Goal: Task Accomplishment & Management: Use online tool/utility

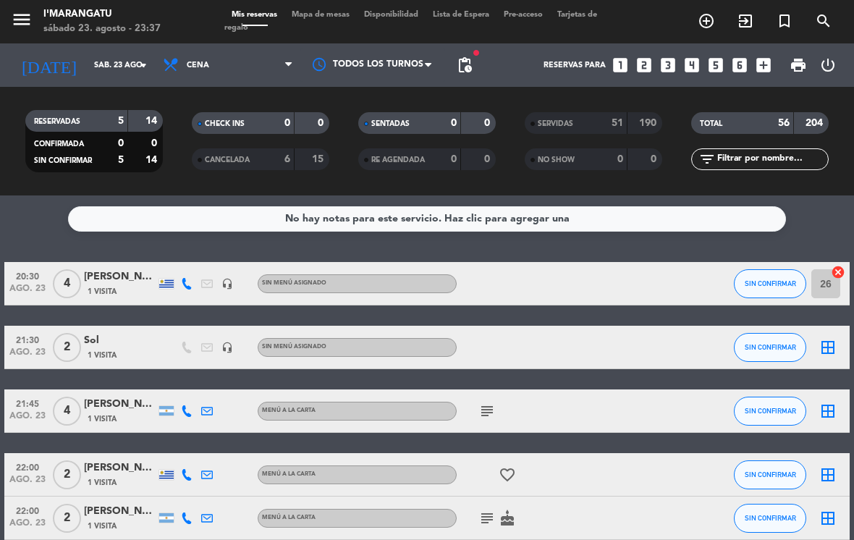
click at [573, 125] on span "SERVIDAS" at bounding box center [555, 123] width 35 height 7
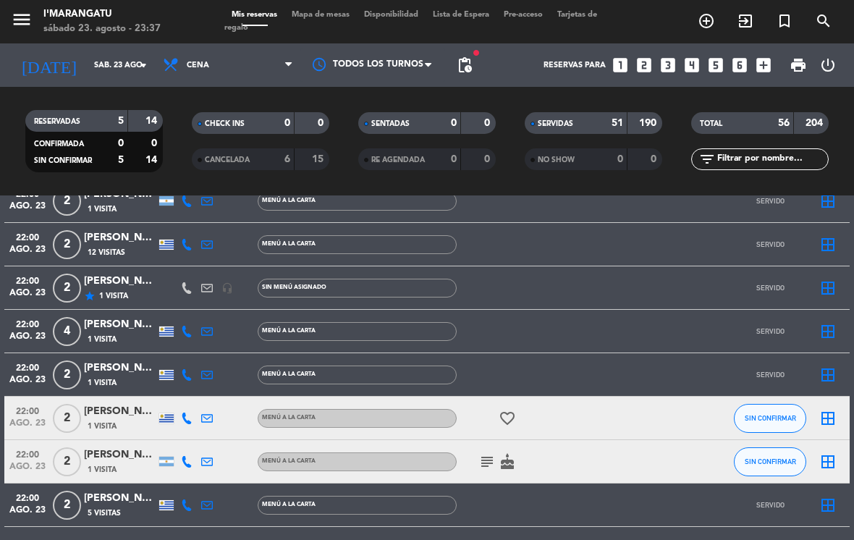
scroll to position [2100, 0]
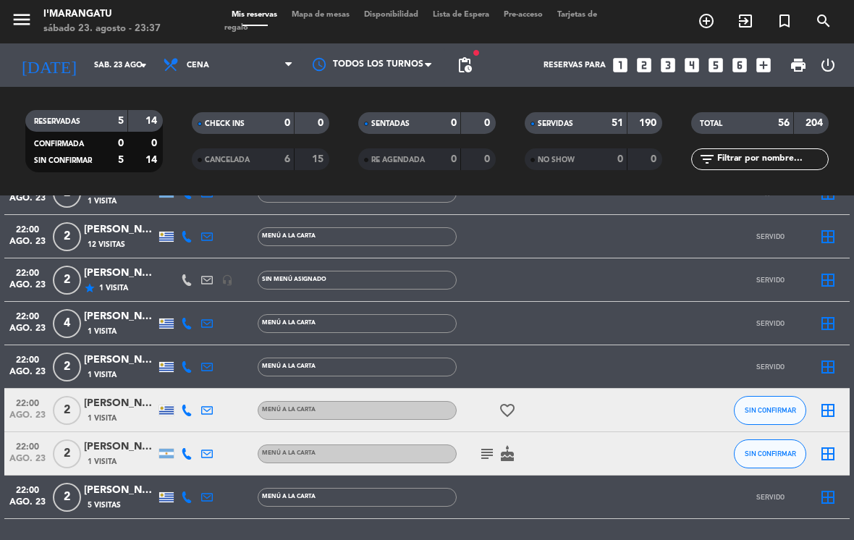
click at [776, 459] on button "SIN CONFIRMAR" at bounding box center [770, 453] width 72 height 29
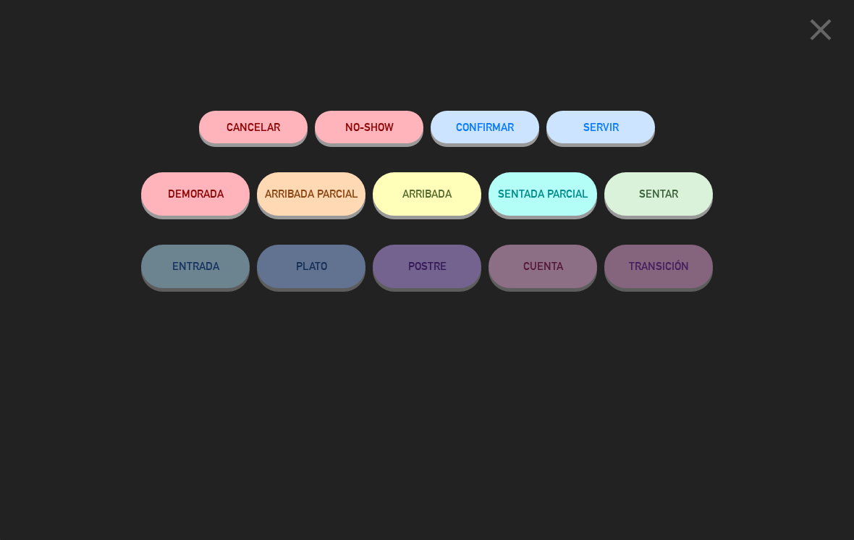
click at [599, 139] on button "SERVIR" at bounding box center [601, 127] width 109 height 33
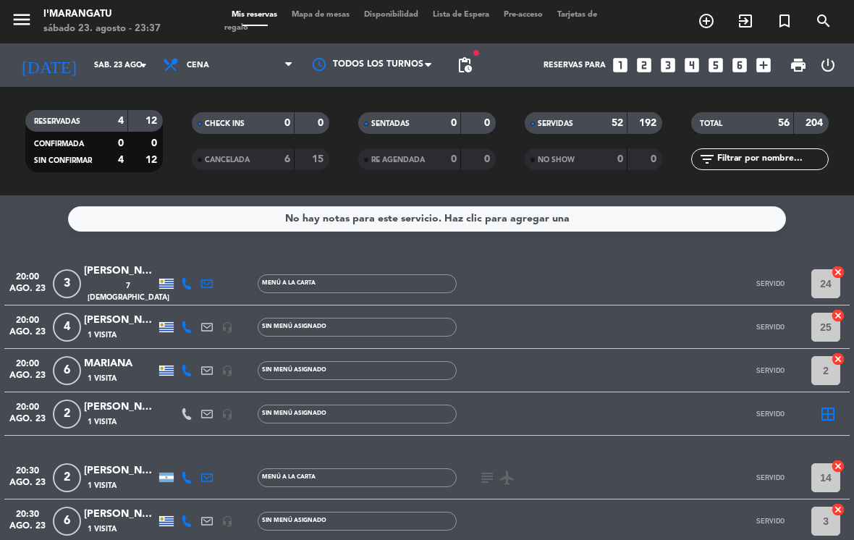
scroll to position [0, 0]
click at [229, 56] on span "Cena" at bounding box center [228, 65] width 145 height 32
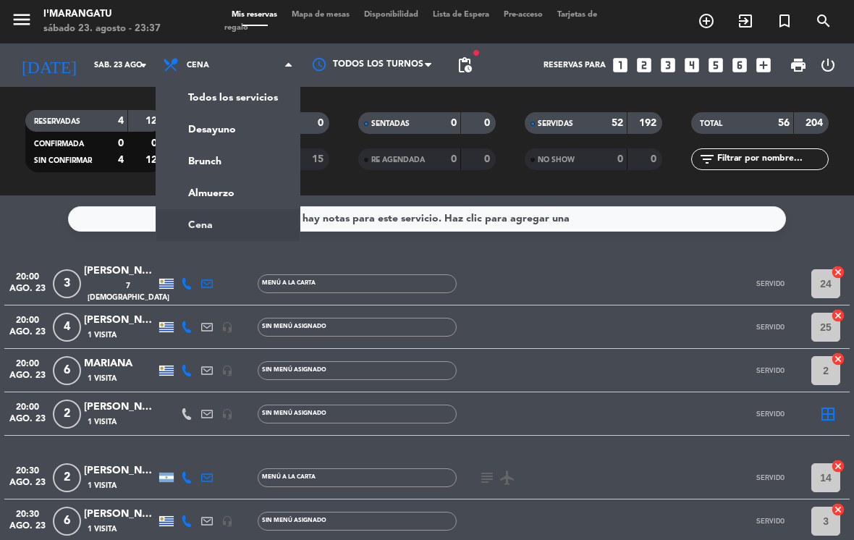
click at [209, 190] on div "menu I'marangatu sábado 23. agosto - 23:37 Mis reservas Mapa de mesas Disponibi…" at bounding box center [427, 97] width 854 height 195
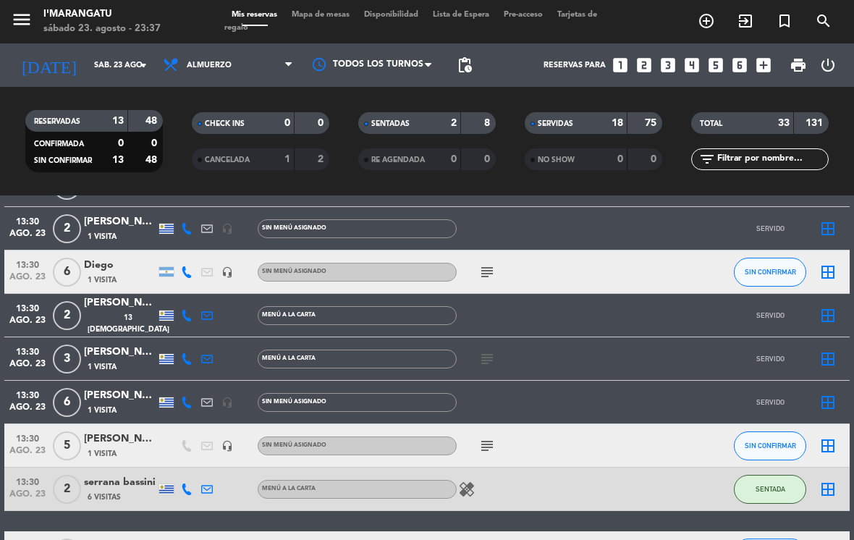
scroll to position [667, 0]
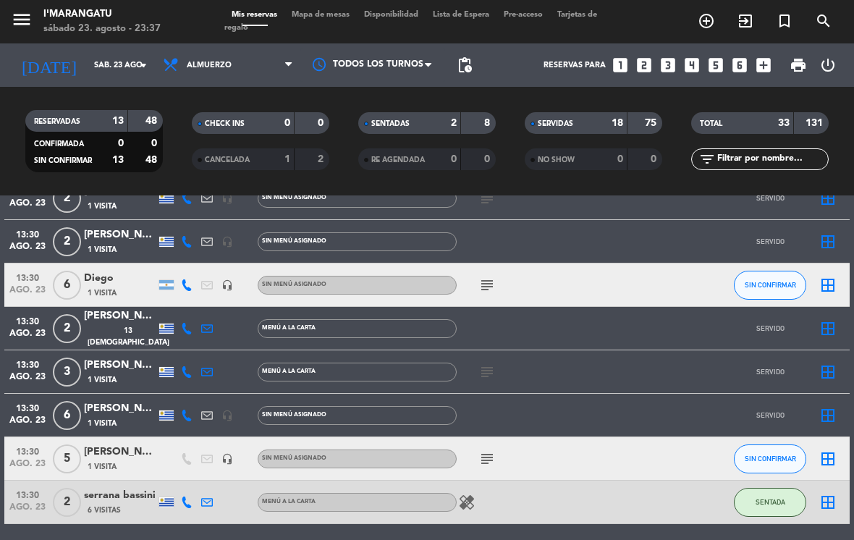
click at [479, 284] on icon "subject" at bounding box center [487, 285] width 17 height 17
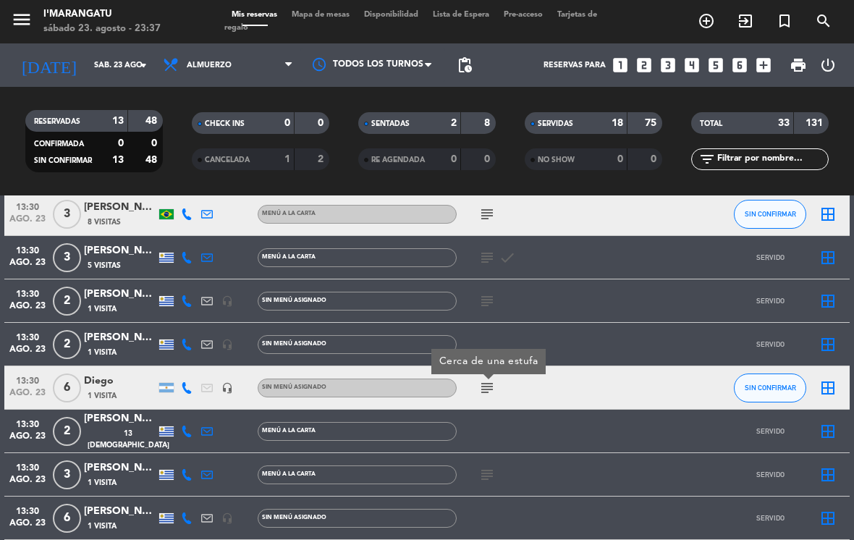
scroll to position [565, 0]
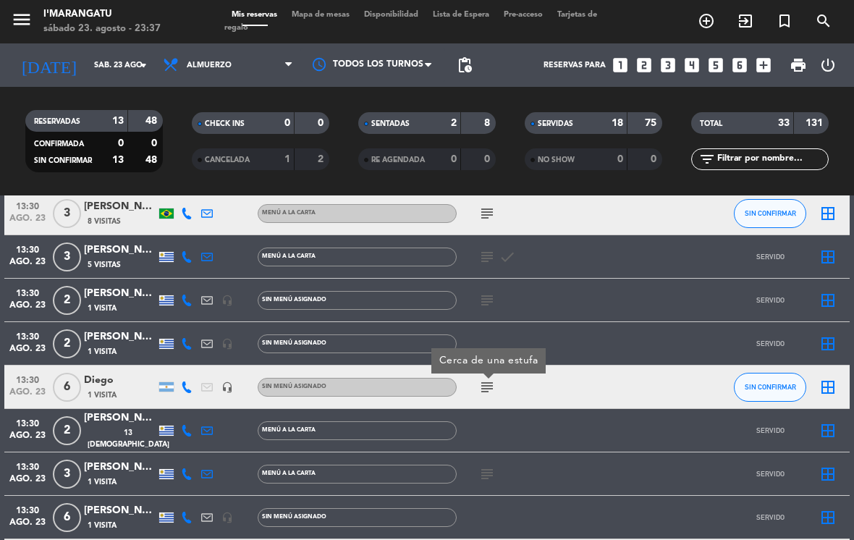
click at [757, 384] on span "SIN CONFIRMAR" at bounding box center [770, 387] width 51 height 8
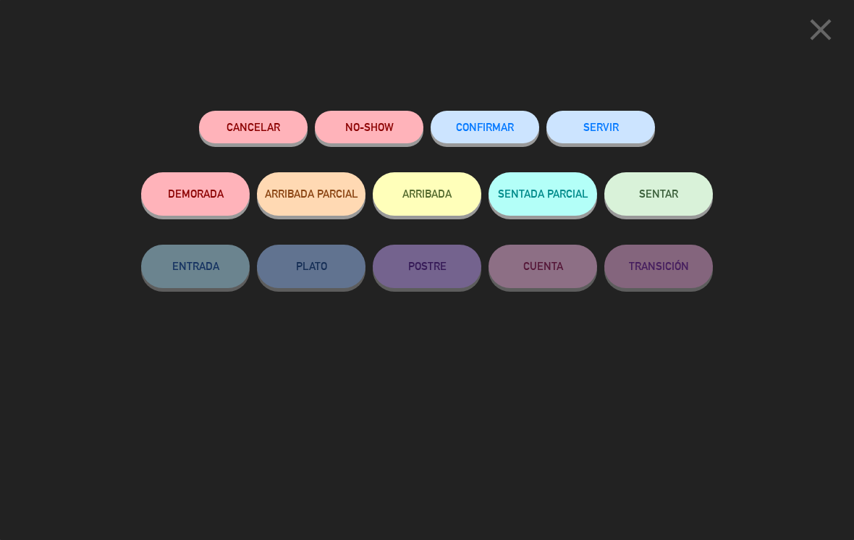
click at [592, 125] on button "SERVIR" at bounding box center [601, 127] width 109 height 33
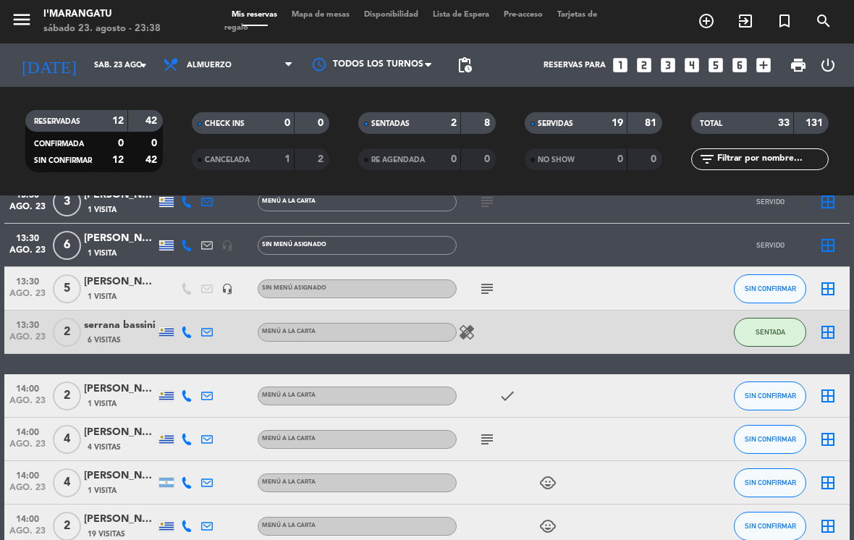
scroll to position [840, 0]
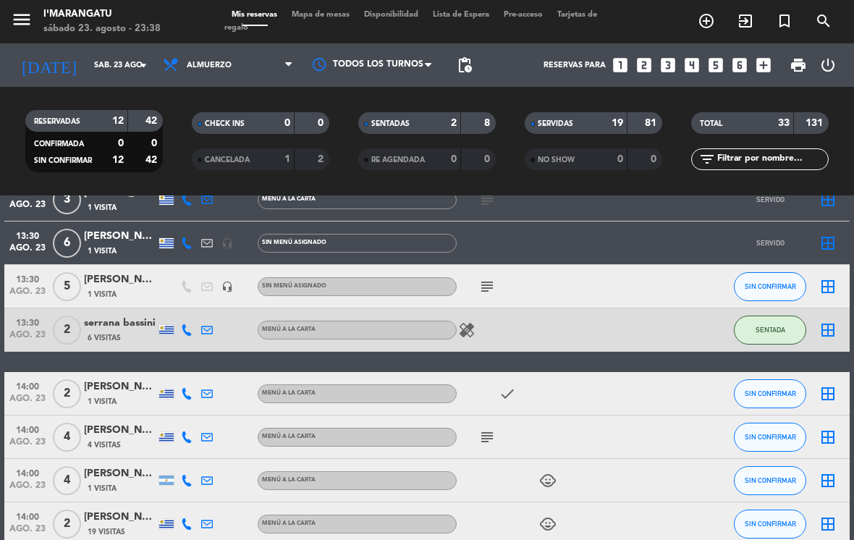
click at [491, 290] on icon "subject" at bounding box center [487, 286] width 17 height 17
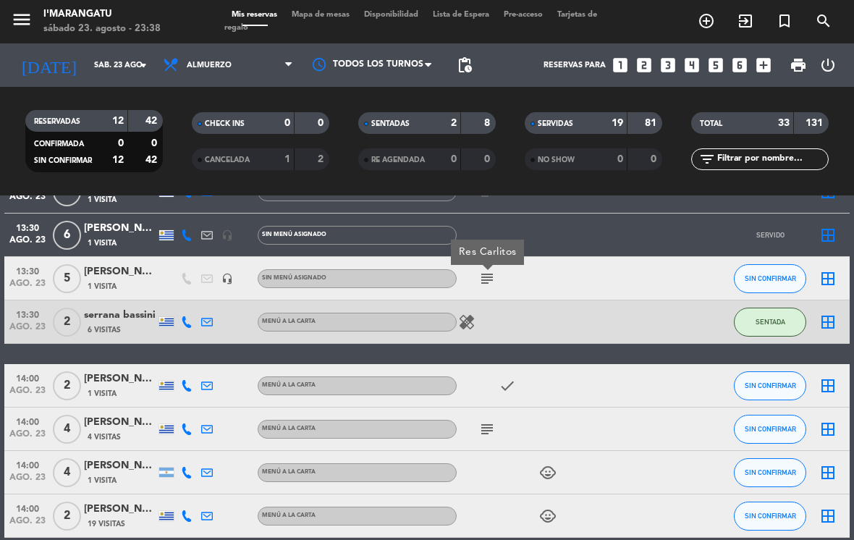
click at [759, 279] on span "SIN CONFIRMAR" at bounding box center [770, 278] width 51 height 8
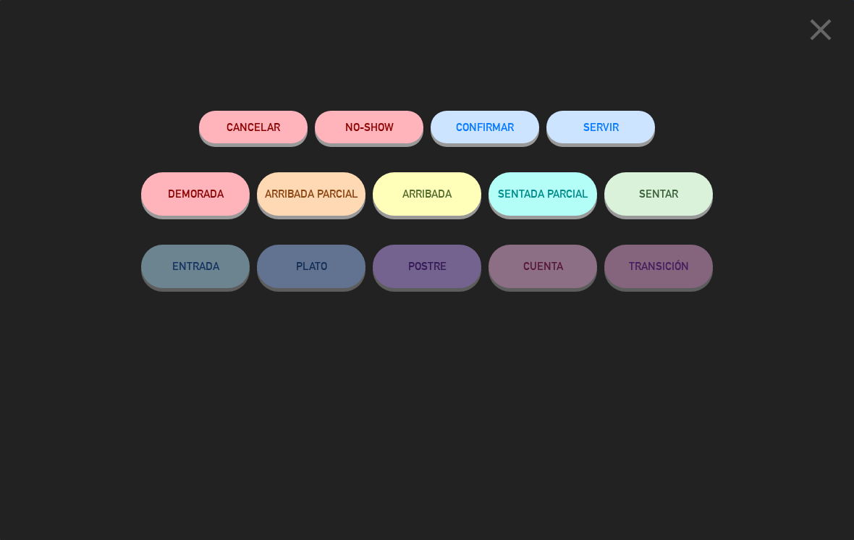
click at [583, 135] on button "SERVIR" at bounding box center [601, 127] width 109 height 33
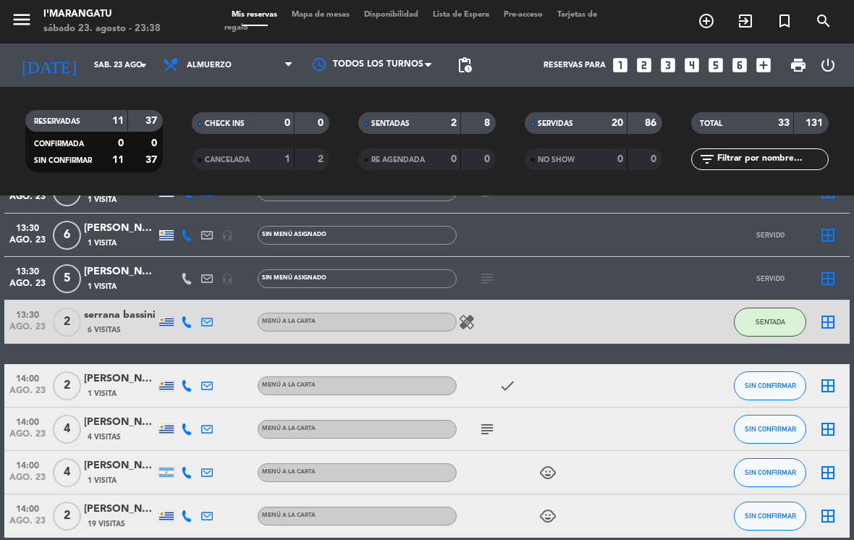
click at [762, 324] on span "SENTADA" at bounding box center [771, 322] width 30 height 8
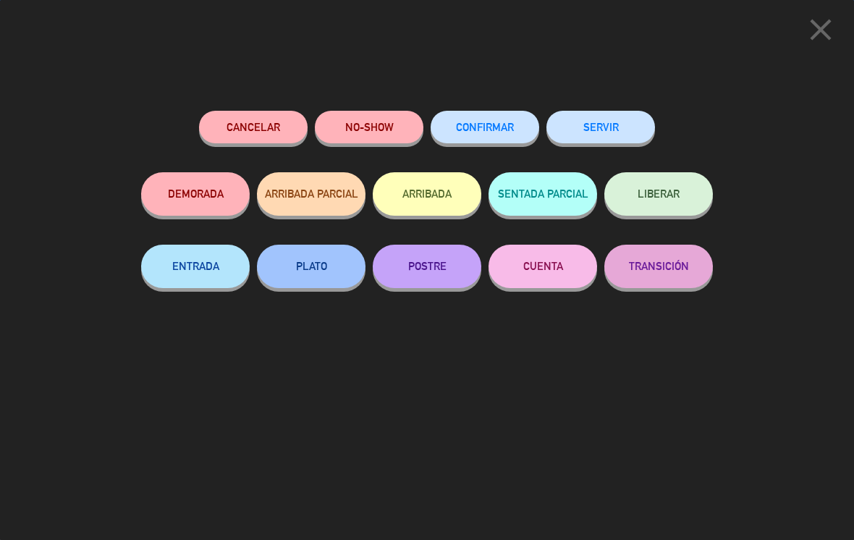
click at [594, 132] on button "SERVIR" at bounding box center [601, 127] width 109 height 33
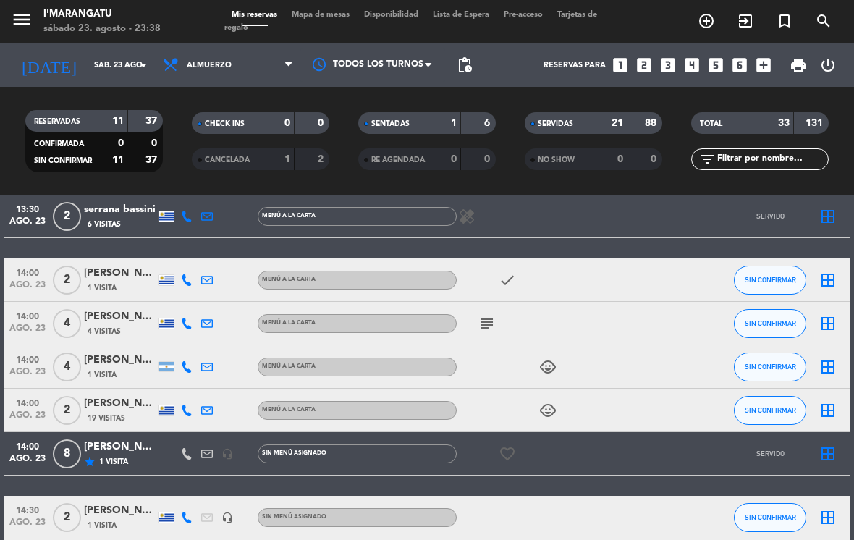
scroll to position [955, 0]
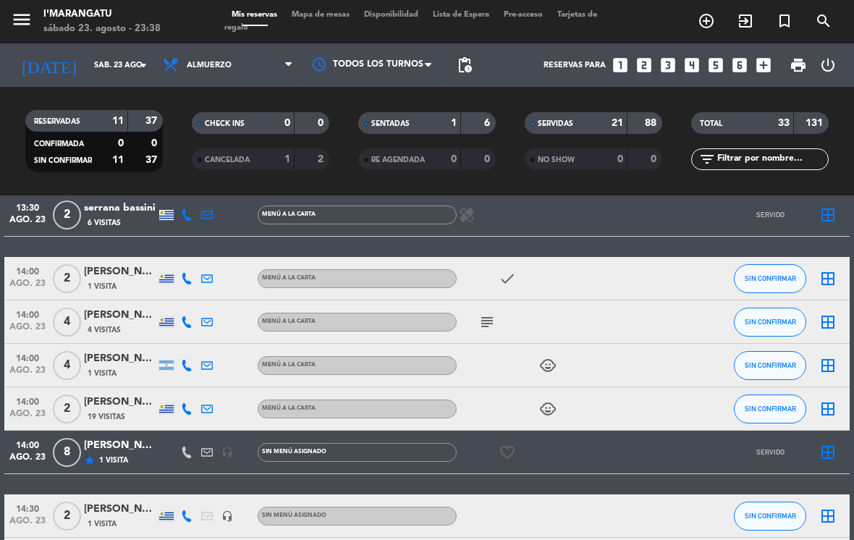
click at [767, 270] on button "SIN CONFIRMAR" at bounding box center [770, 278] width 72 height 29
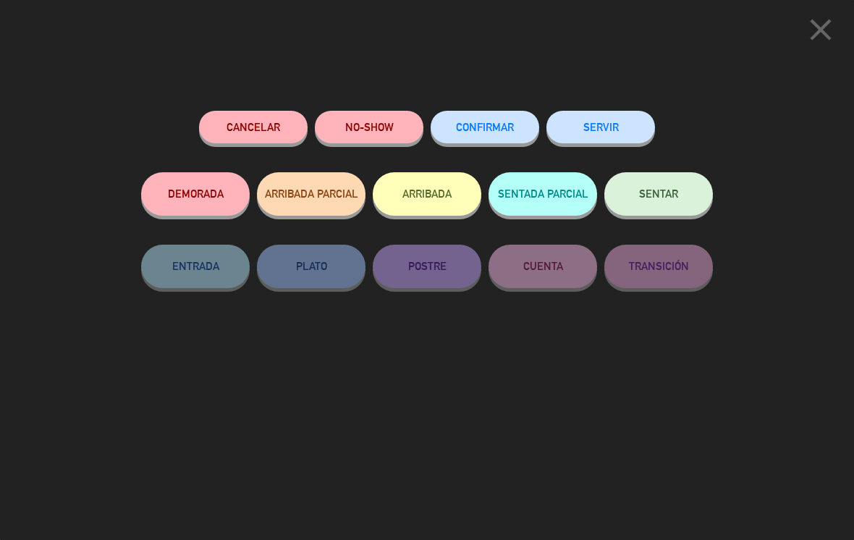
click at [581, 132] on button "SERVIR" at bounding box center [601, 127] width 109 height 33
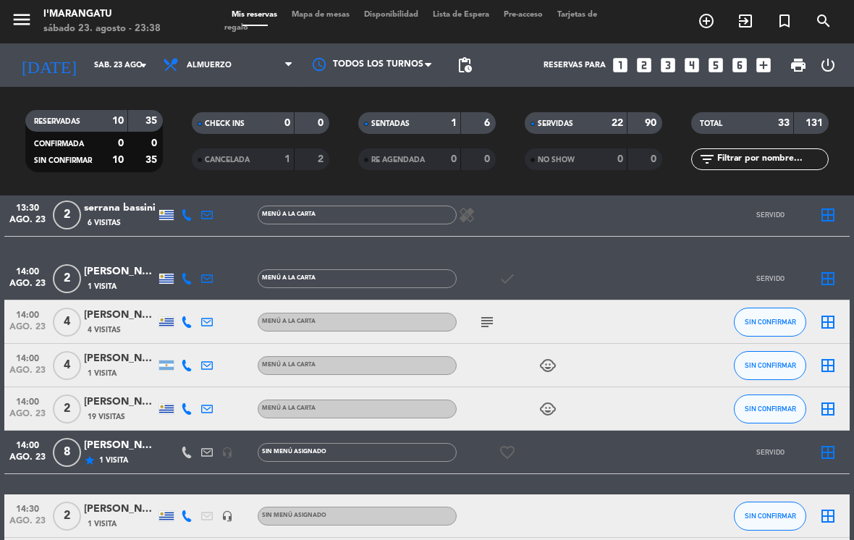
click at [491, 319] on icon "subject" at bounding box center [487, 321] width 17 height 17
click at [755, 313] on button "SIN CONFIRMAR" at bounding box center [770, 322] width 72 height 29
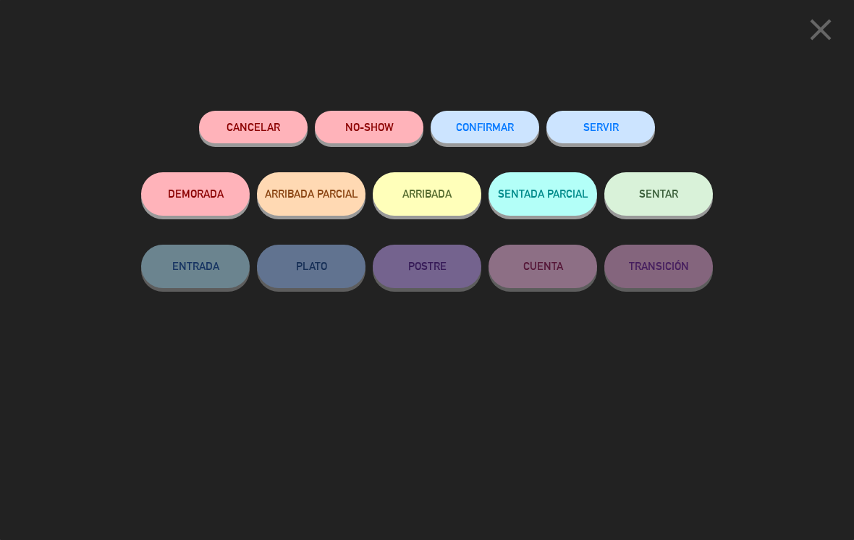
click at [596, 130] on button "SERVIR" at bounding box center [601, 127] width 109 height 33
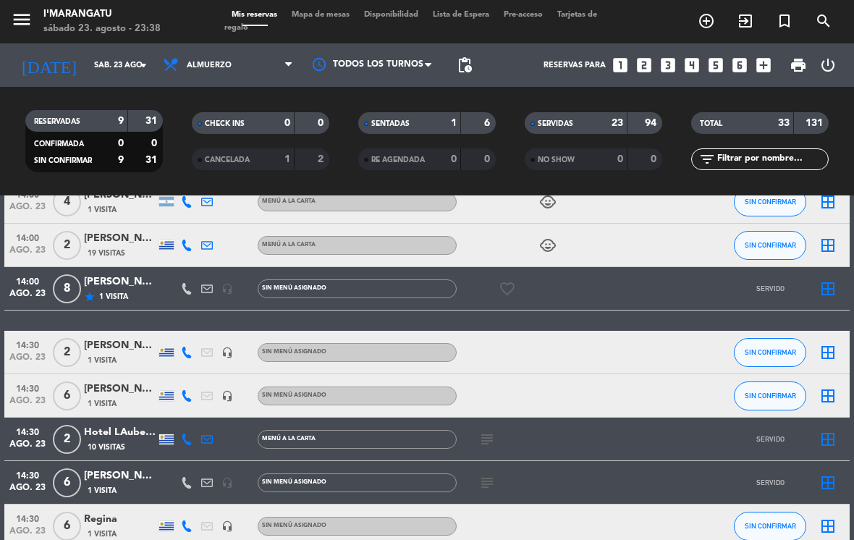
scroll to position [1155, 0]
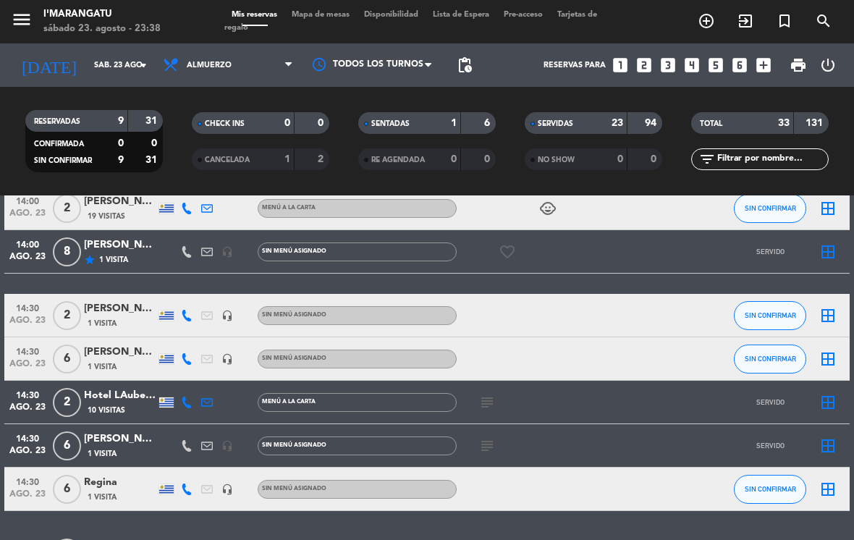
click at [754, 484] on button "SIN CONFIRMAR" at bounding box center [770, 489] width 72 height 29
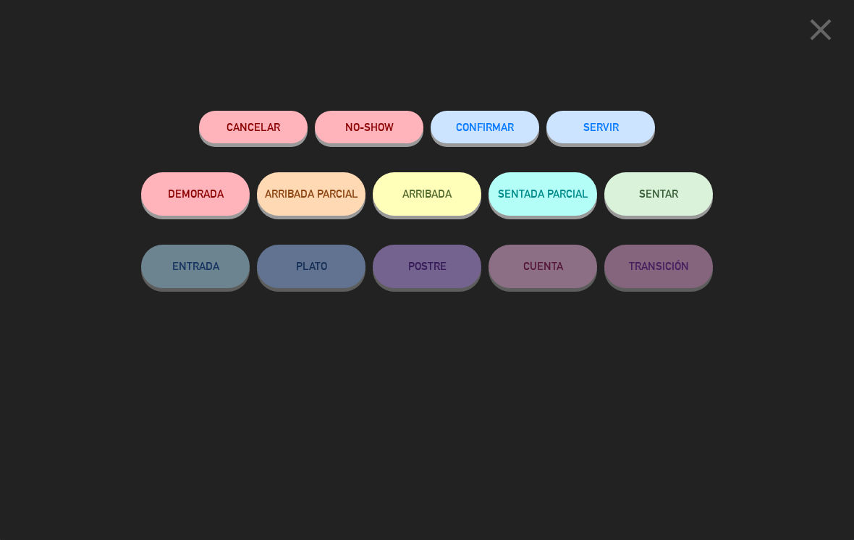
click at [588, 127] on button "SERVIR" at bounding box center [601, 127] width 109 height 33
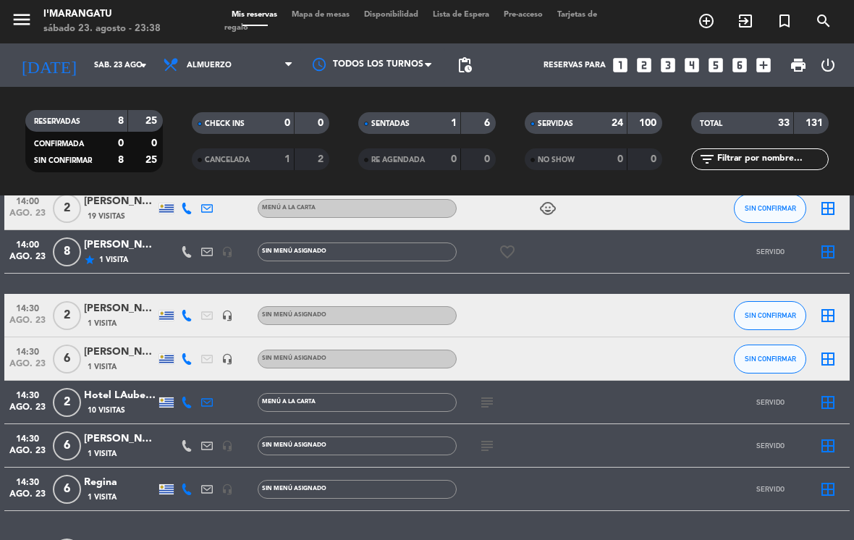
click at [761, 355] on span "SIN CONFIRMAR" at bounding box center [770, 359] width 51 height 8
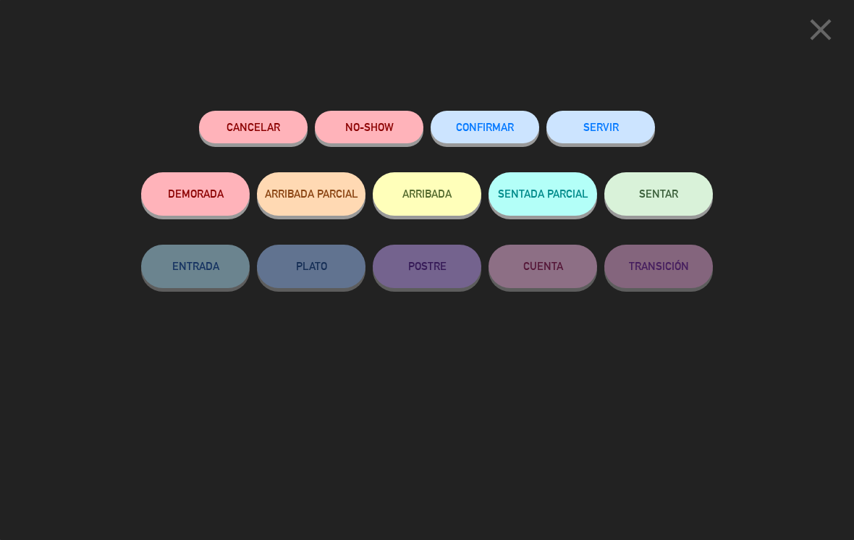
click at [581, 130] on button "SERVIR" at bounding box center [601, 127] width 109 height 33
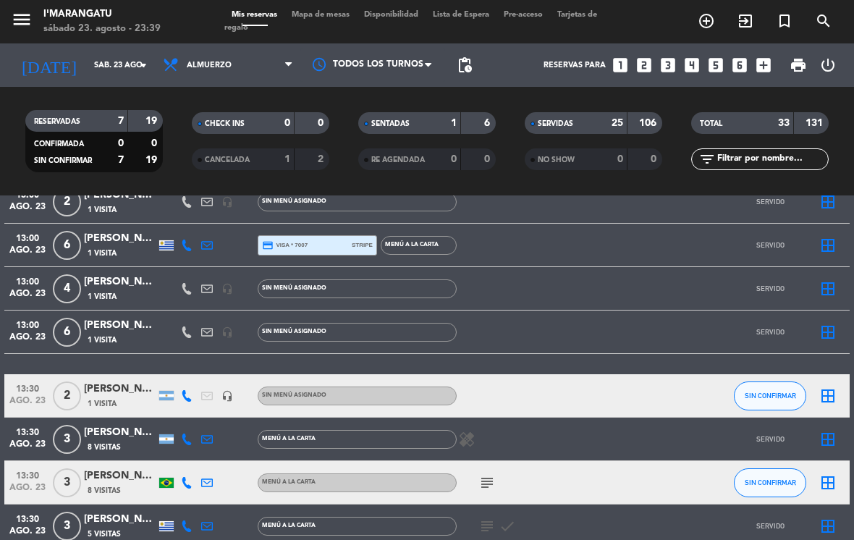
scroll to position [292, 0]
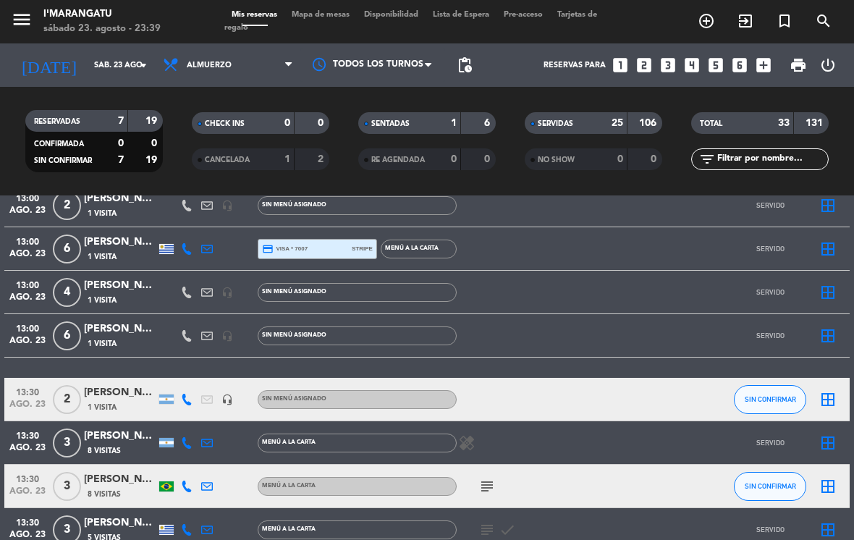
click at [825, 276] on div "border_all" at bounding box center [828, 292] width 43 height 43
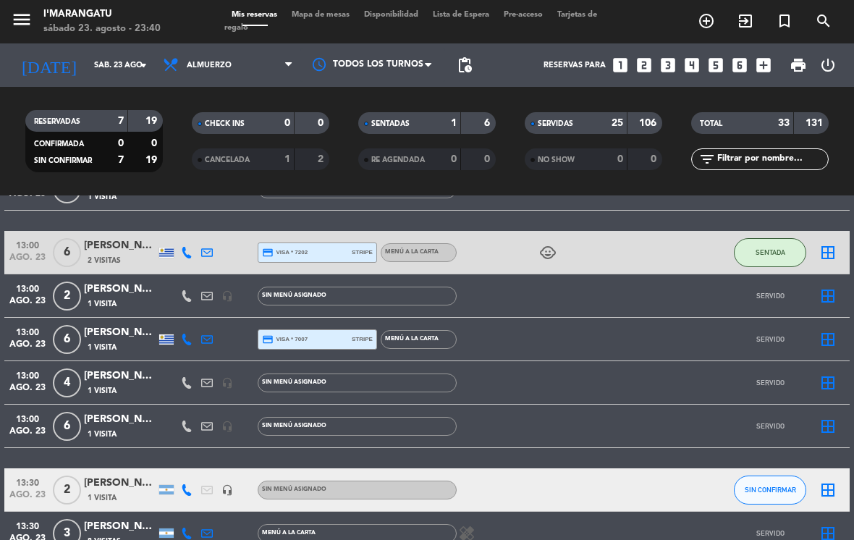
scroll to position [203, 0]
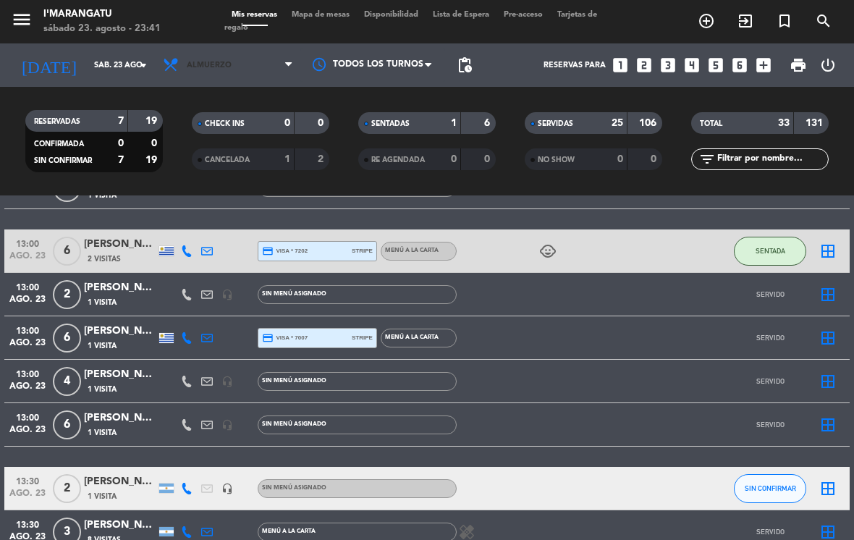
click at [241, 51] on span "Almuerzo" at bounding box center [228, 65] width 145 height 32
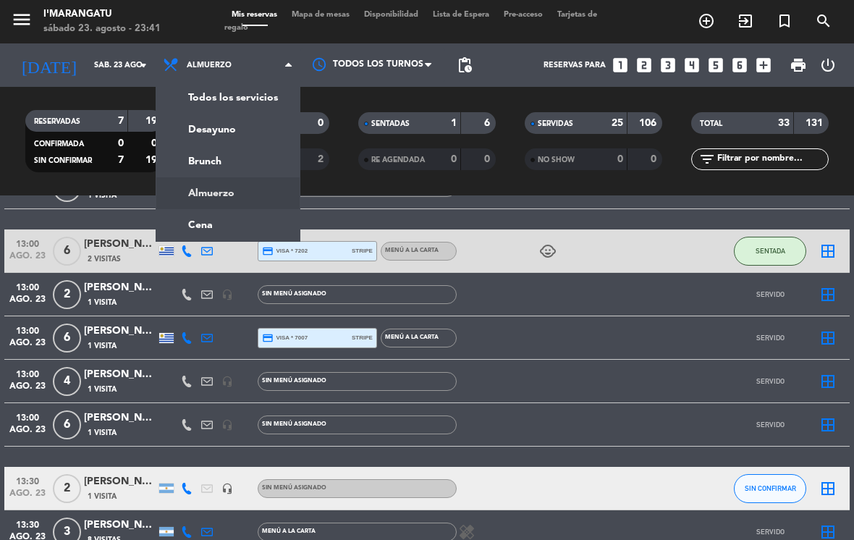
click at [245, 229] on ng-component "menu I'marangatu sábado 23. agosto - 23:41 Mis reservas Mapa de mesas Disponibi…" at bounding box center [427, 270] width 854 height 540
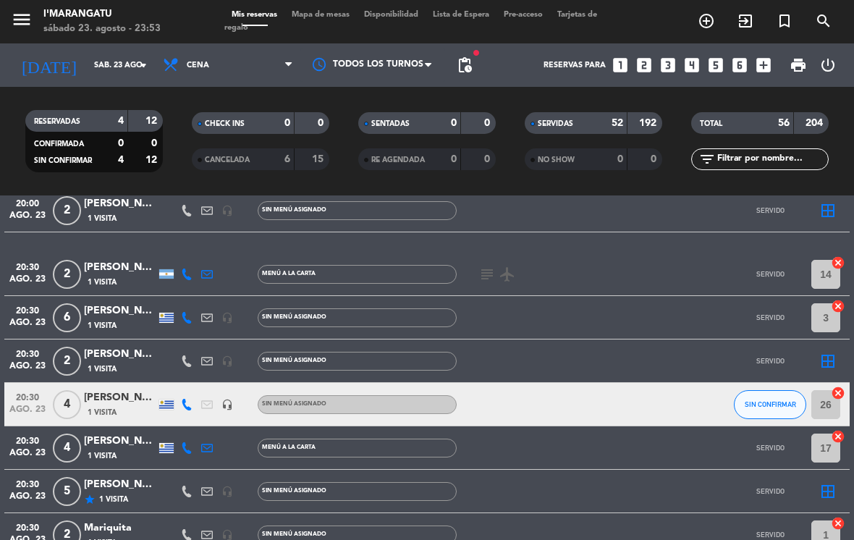
scroll to position [285, 0]
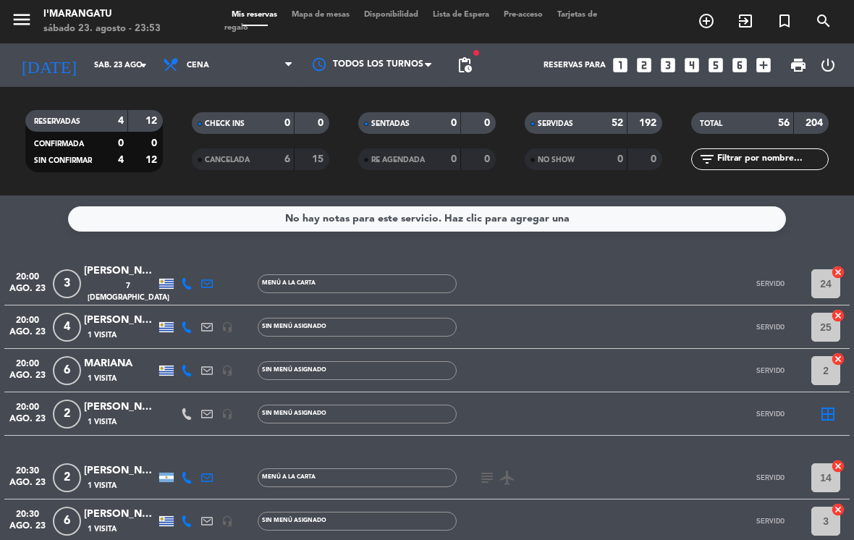
click at [111, 65] on input "sáb. 23 ago." at bounding box center [140, 66] width 107 height 24
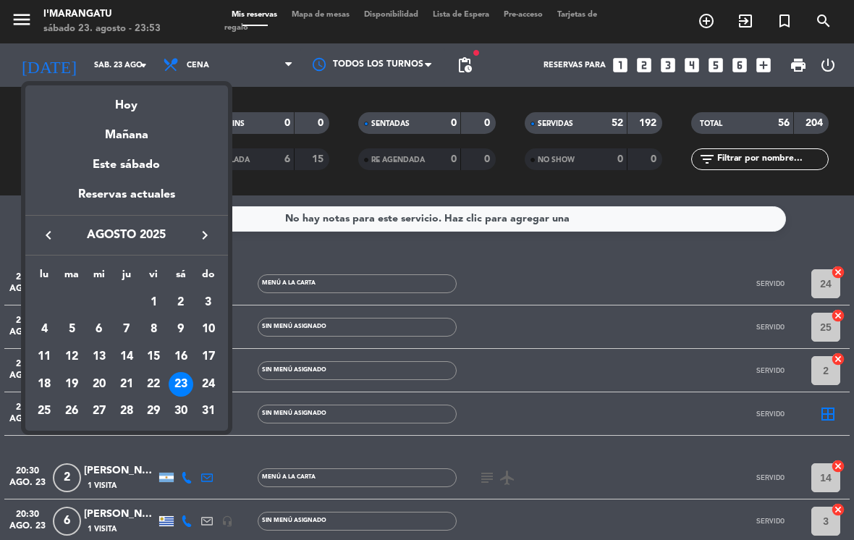
click at [208, 382] on div "24" at bounding box center [208, 384] width 25 height 25
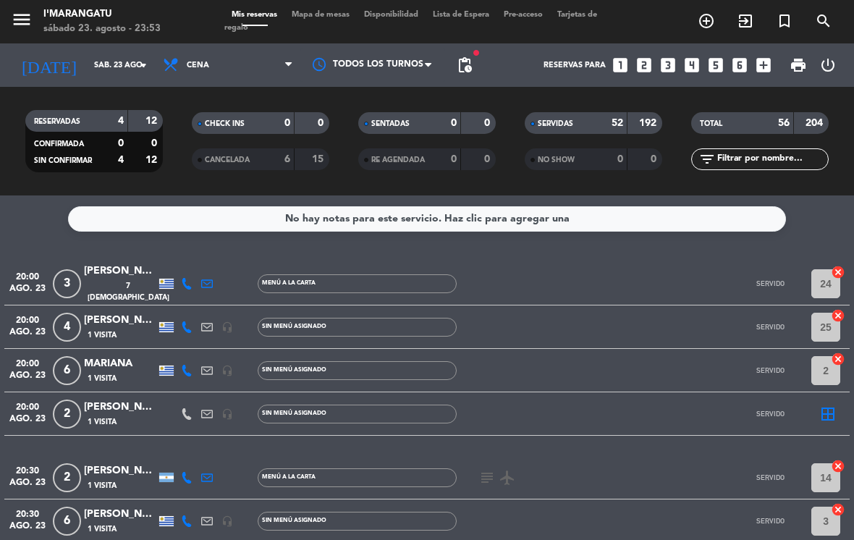
type input "dom. 24 ago."
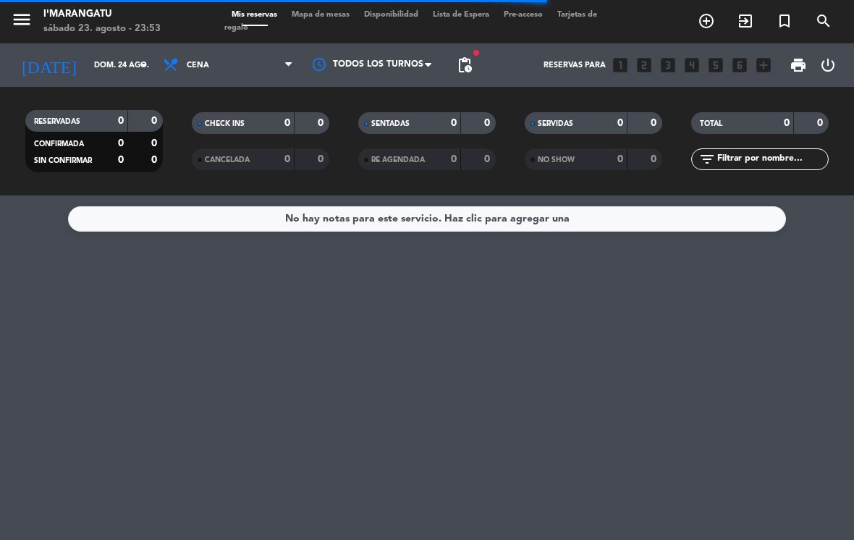
click at [246, 75] on span "Cena" at bounding box center [228, 65] width 145 height 32
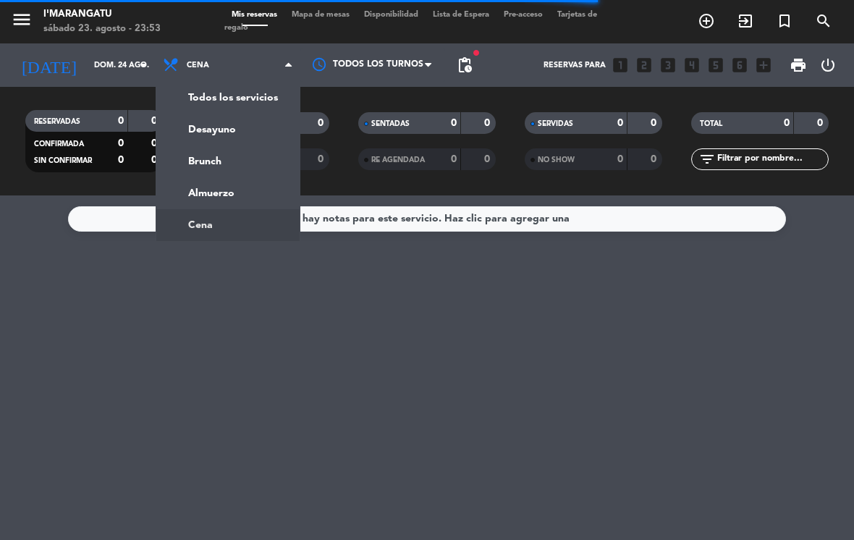
click at [248, 191] on div "menu I'marangatu sábado 23. agosto - 23:53 Mis reservas Mapa de mesas Disponibi…" at bounding box center [427, 97] width 854 height 195
